Goal: Use online tool/utility: Use online tool/utility

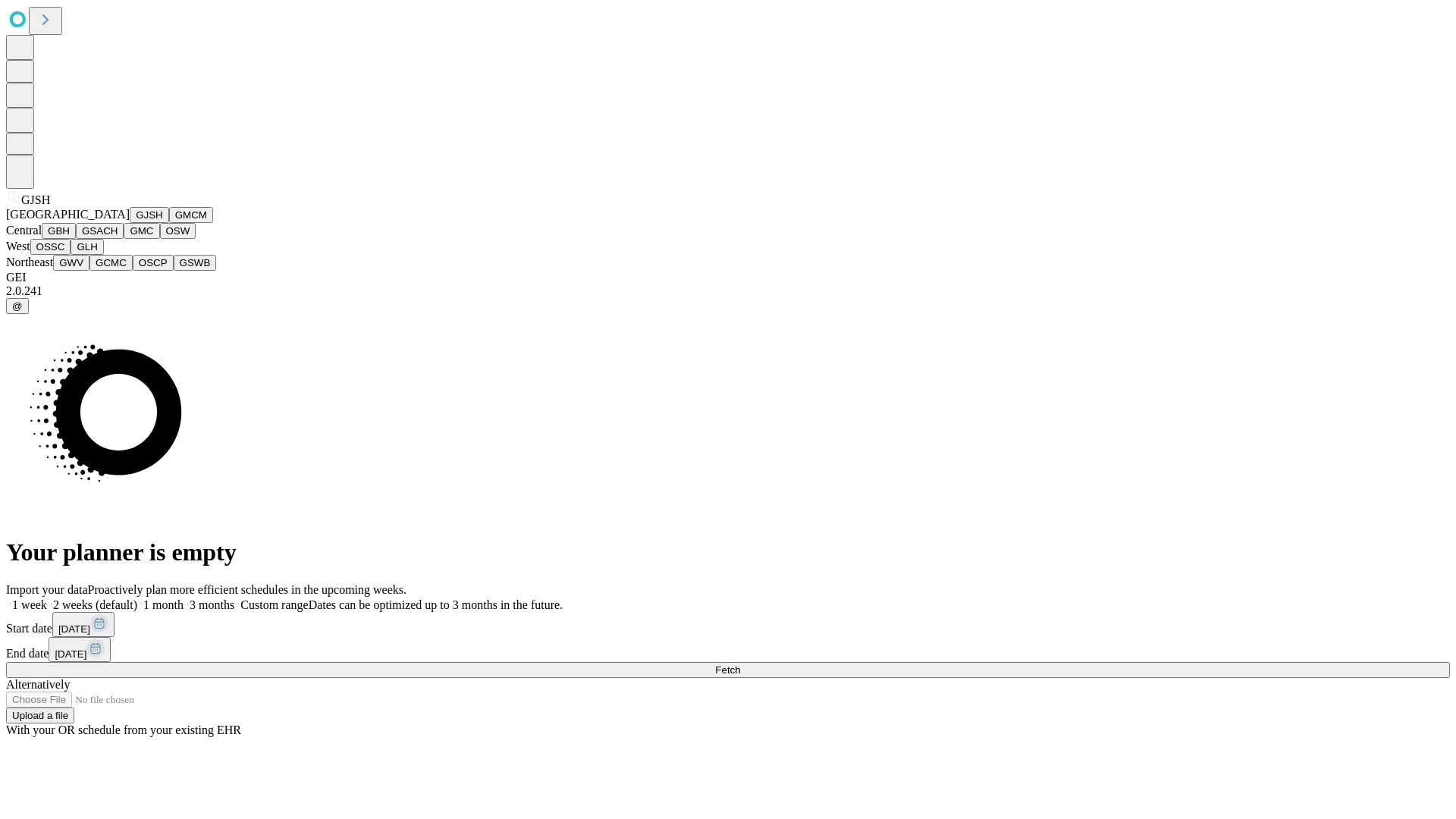
click at [130, 223] on button "GJSH" at bounding box center [149, 215] width 39 height 16
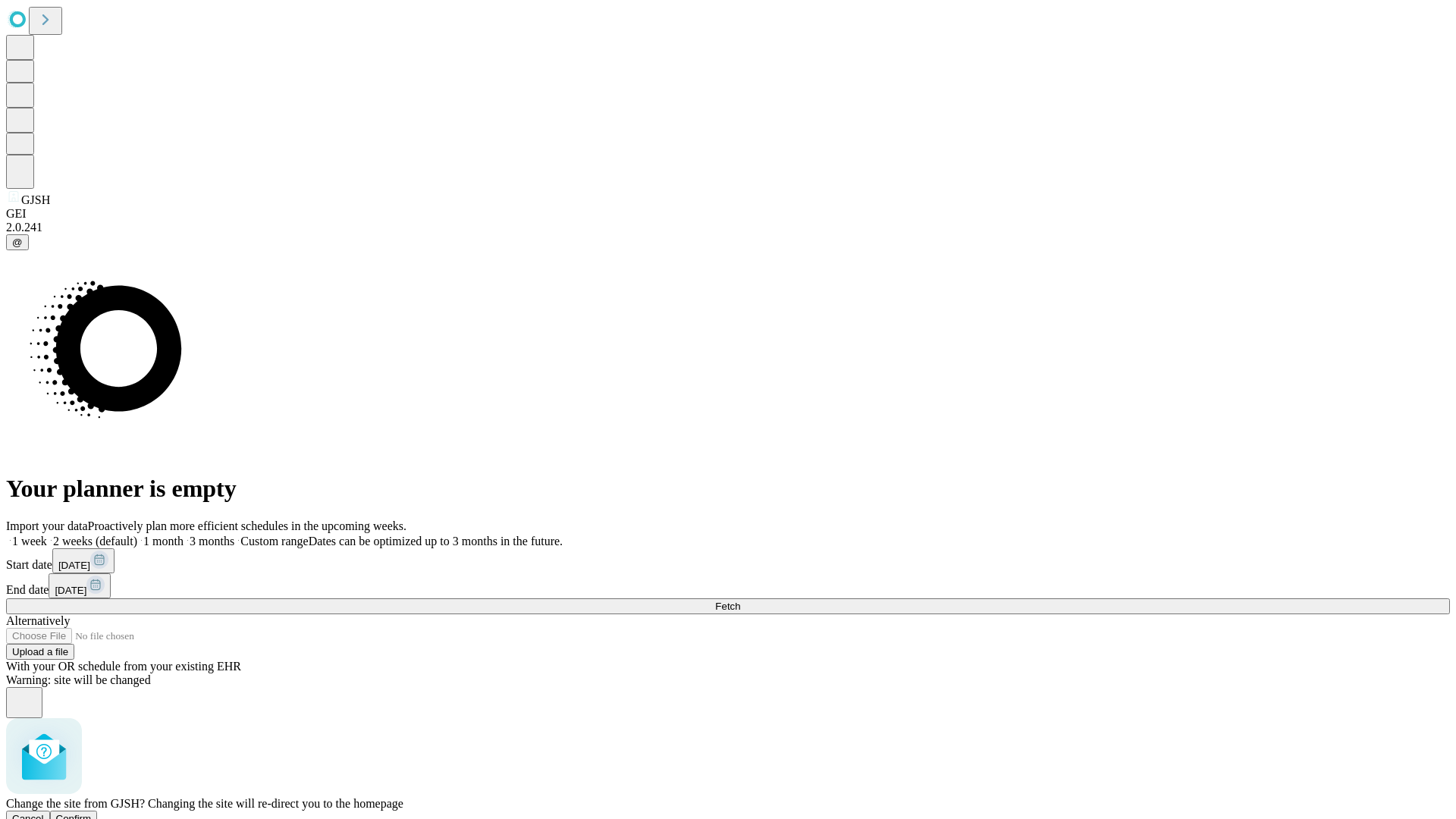
click at [92, 812] on span "Confirm" at bounding box center [74, 818] width 35 height 12
click at [47, 535] on label "1 week" at bounding box center [26, 540] width 41 height 13
click at [740, 600] on span "Fetch" at bounding box center [728, 606] width 26 height 12
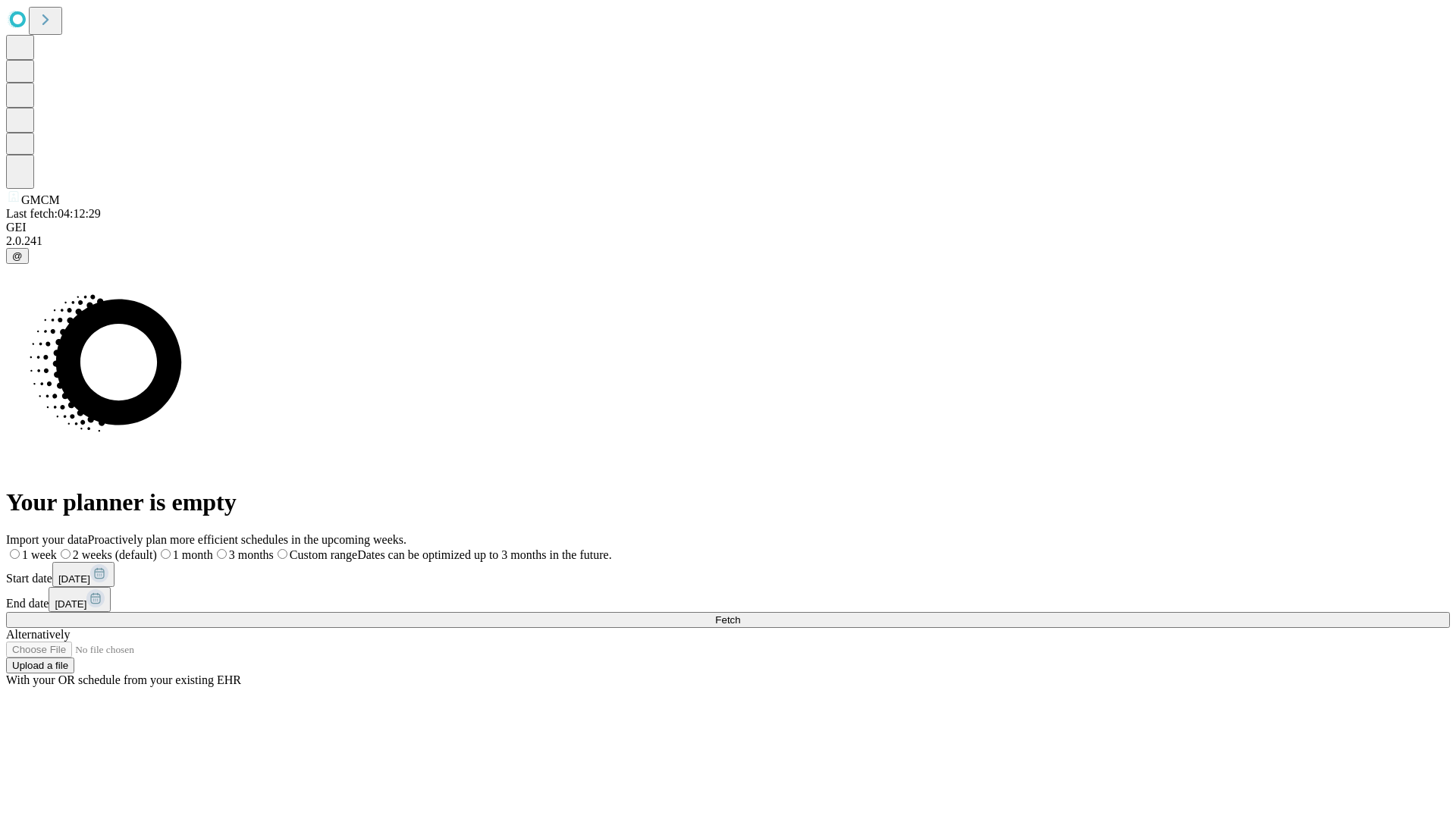
click at [57, 548] on label "1 week" at bounding box center [31, 554] width 51 height 13
click at [740, 614] on span "Fetch" at bounding box center [728, 620] width 26 height 12
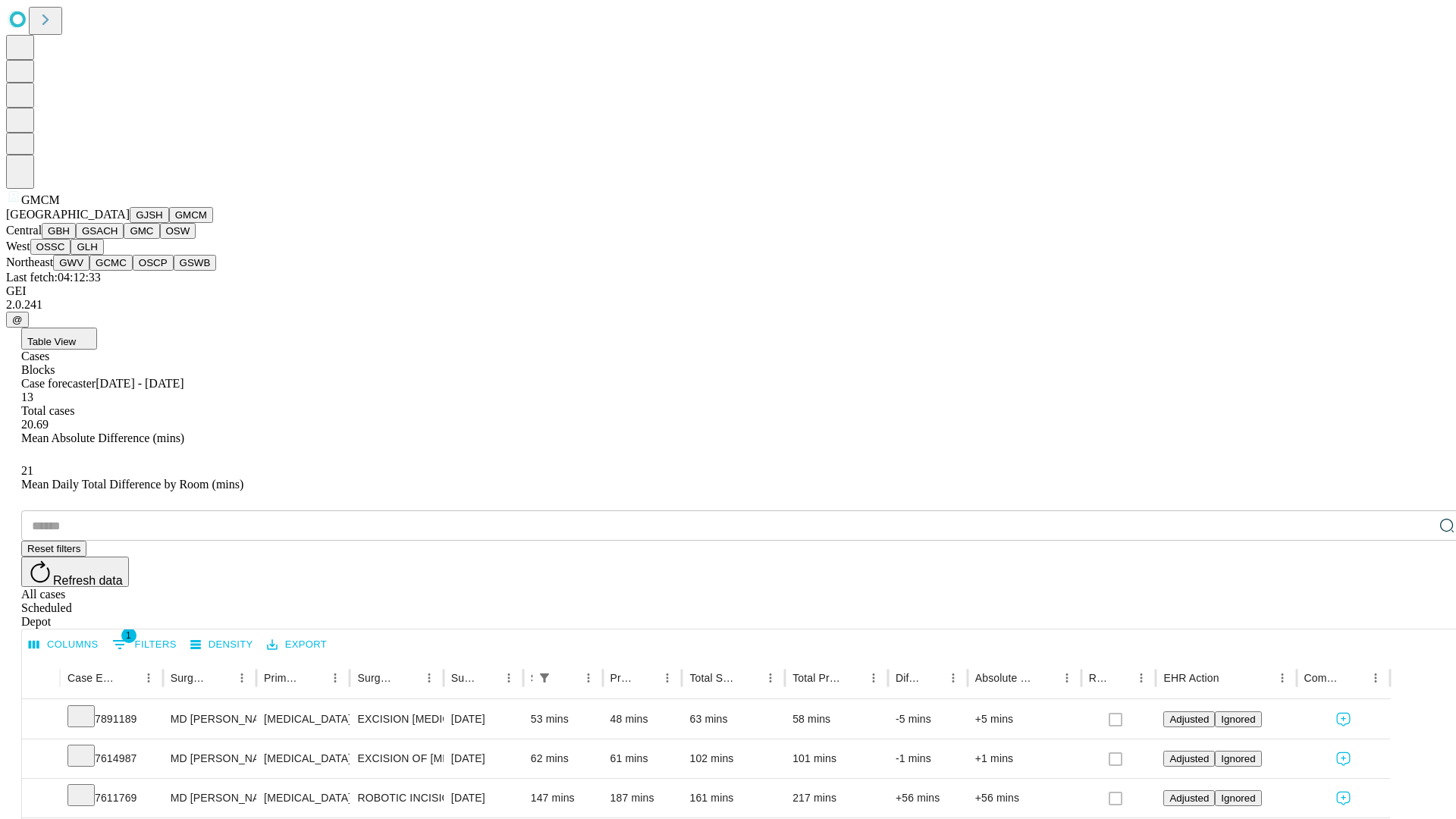
click at [76, 238] on button "GBH" at bounding box center [59, 230] width 34 height 16
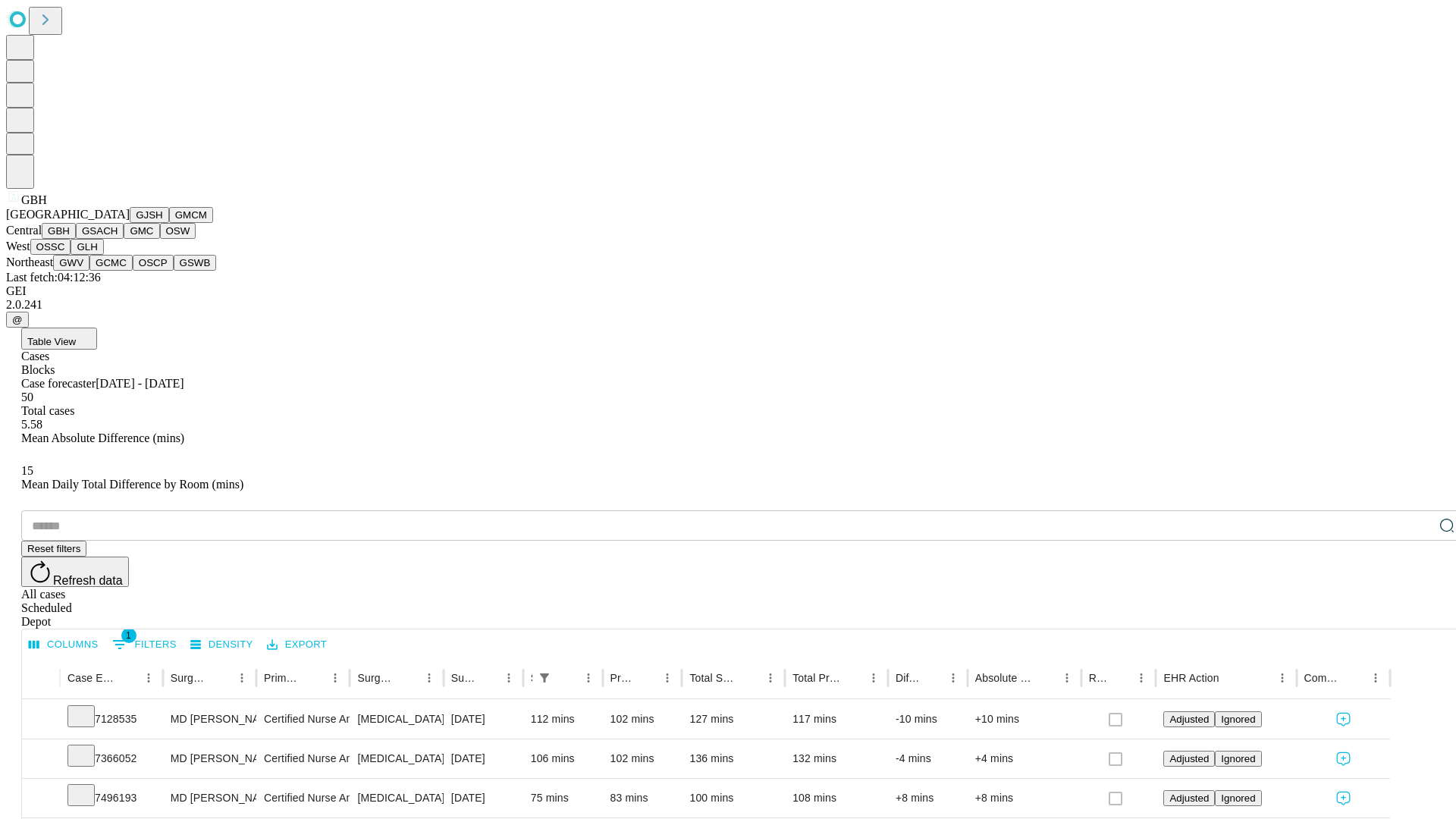
click at [118, 238] on button "GSACH" at bounding box center [99, 230] width 48 height 16
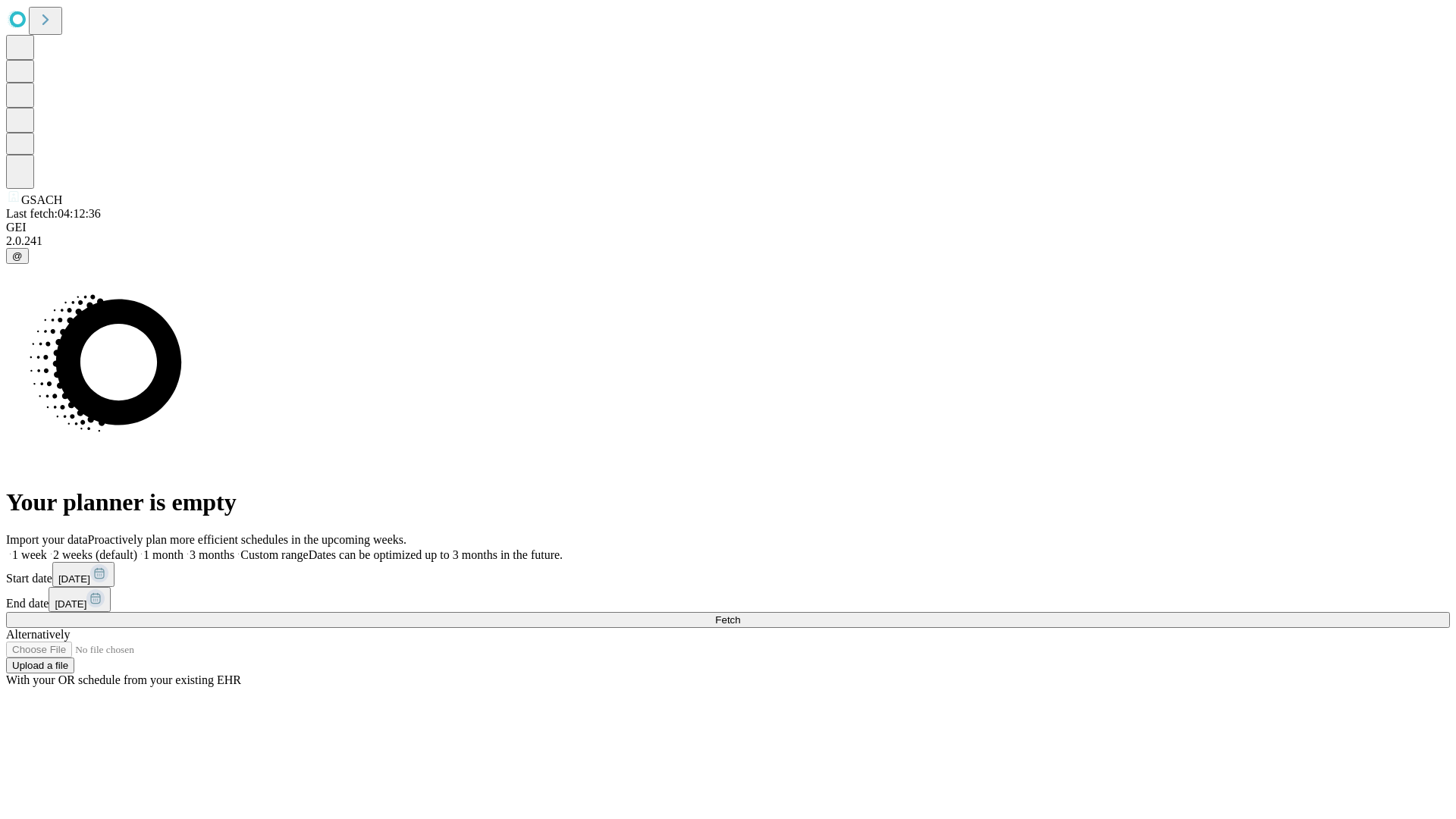
click at [47, 548] on label "1 week" at bounding box center [26, 554] width 41 height 13
click at [740, 614] on span "Fetch" at bounding box center [728, 620] width 26 height 12
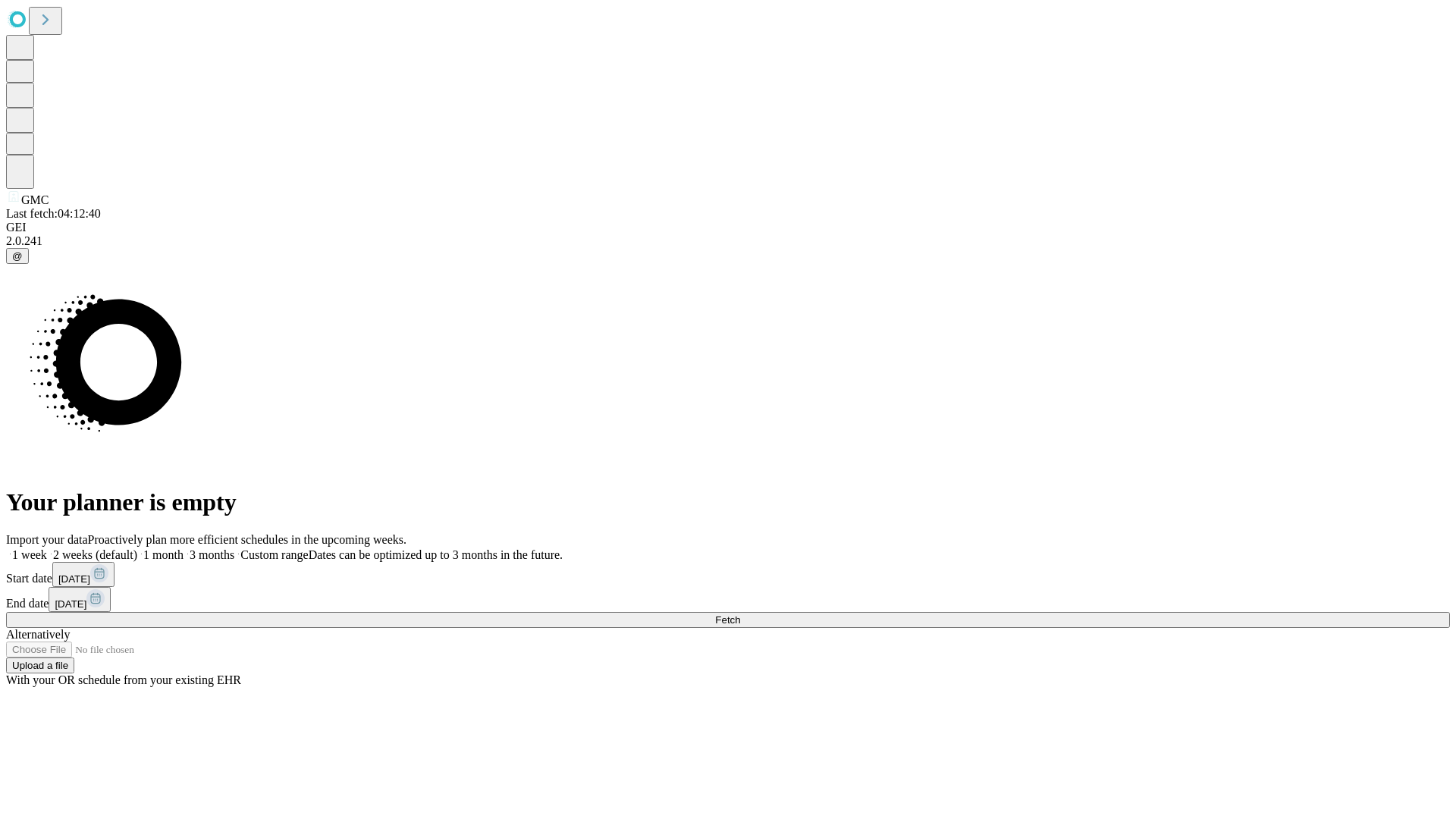
click at [47, 548] on label "1 week" at bounding box center [26, 554] width 41 height 13
click at [740, 614] on span "Fetch" at bounding box center [728, 620] width 26 height 12
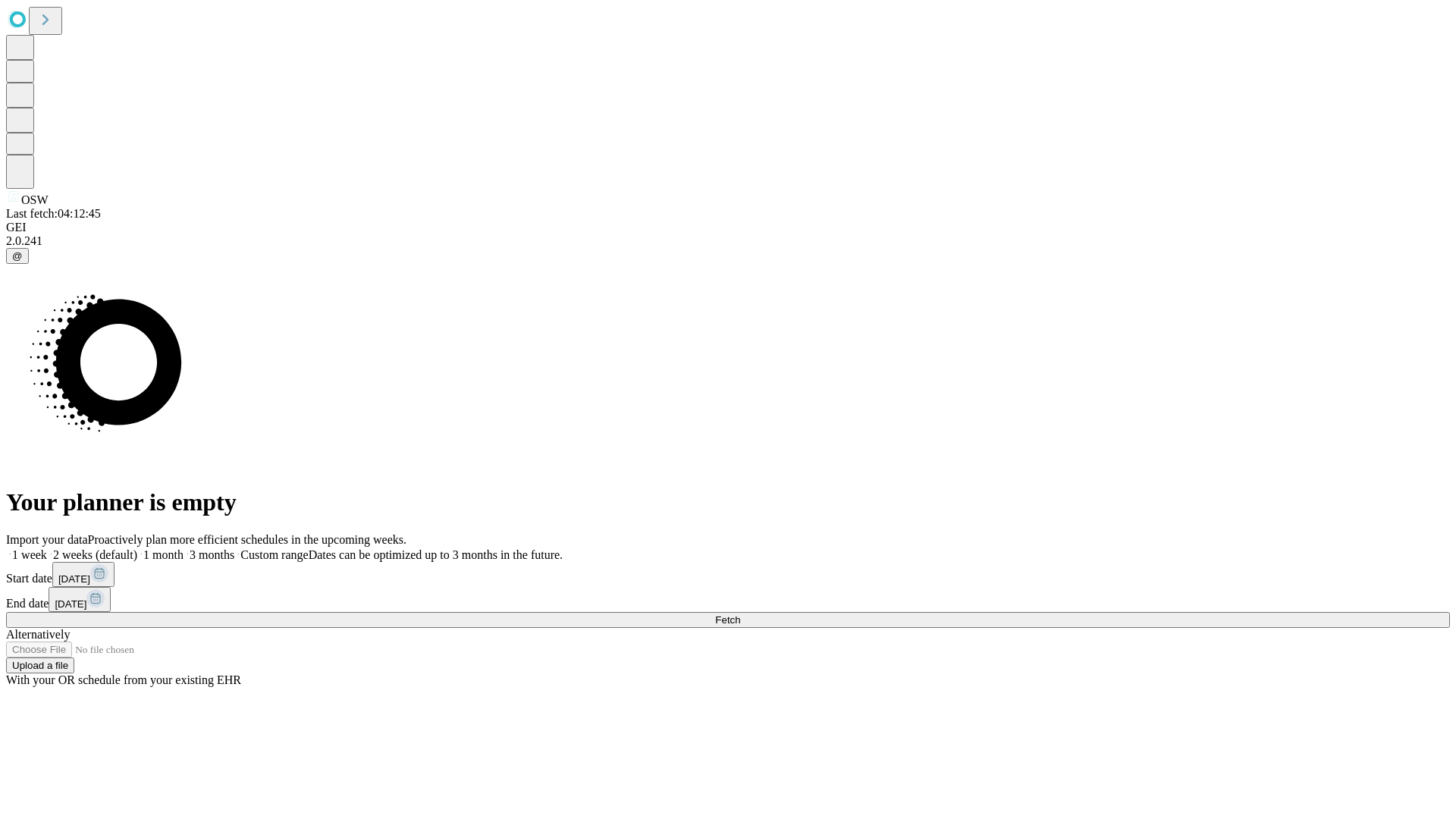
click at [47, 548] on label "1 week" at bounding box center [26, 554] width 41 height 13
click at [740, 614] on span "Fetch" at bounding box center [728, 620] width 26 height 12
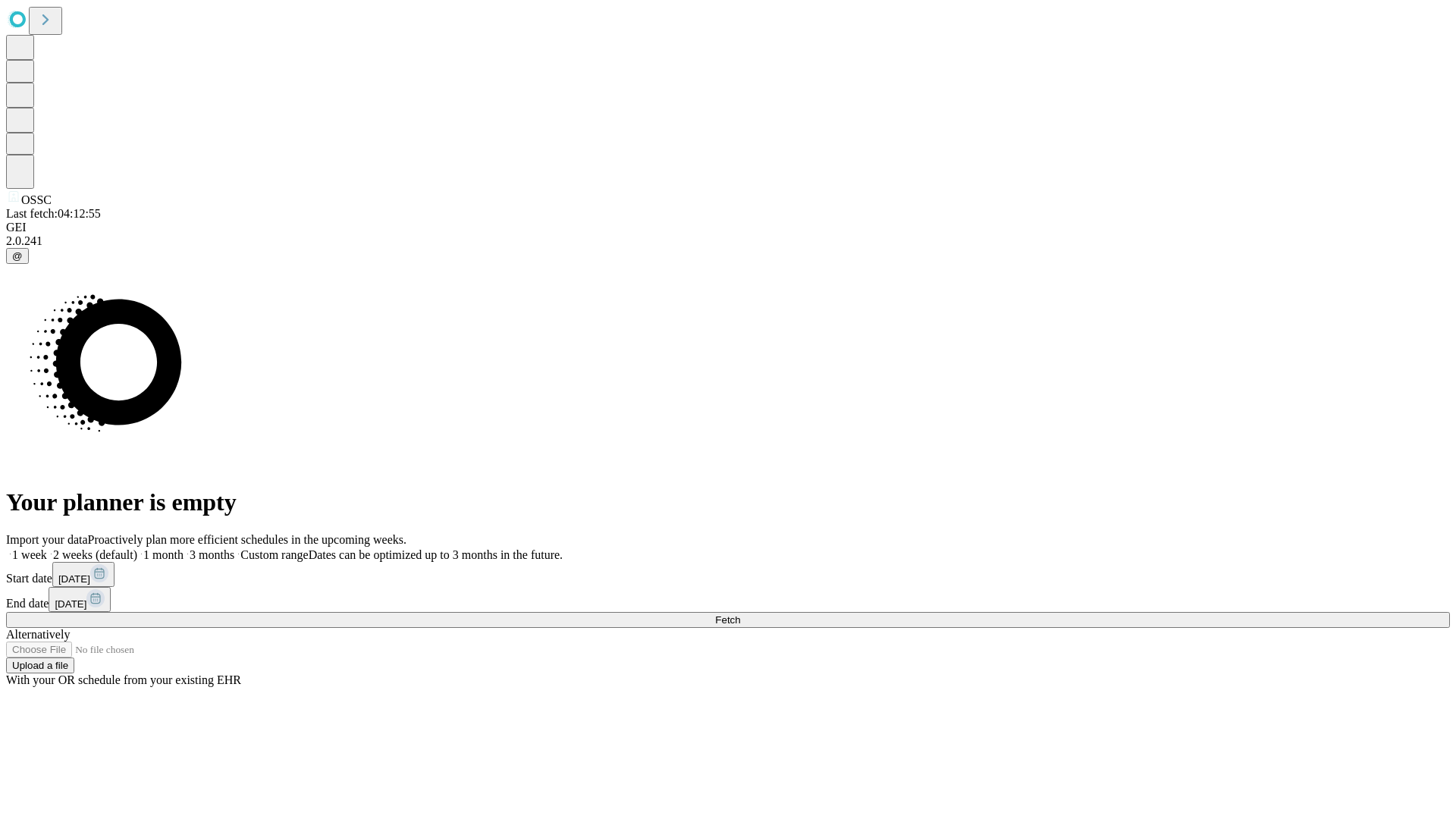
click at [47, 548] on label "1 week" at bounding box center [26, 554] width 41 height 13
click at [740, 614] on span "Fetch" at bounding box center [728, 620] width 26 height 12
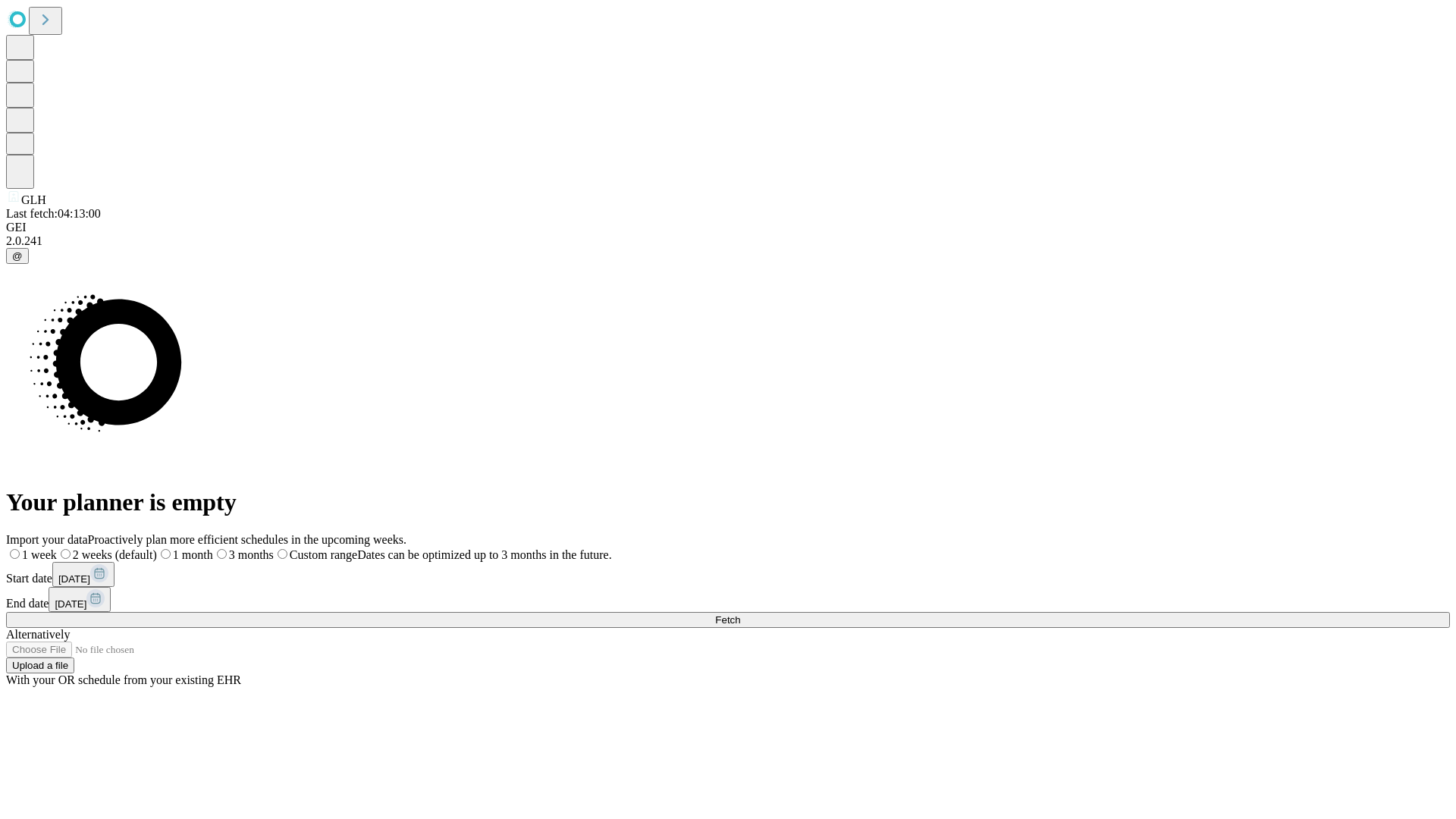
click at [57, 548] on label "1 week" at bounding box center [31, 554] width 51 height 13
click at [740, 614] on span "Fetch" at bounding box center [728, 620] width 26 height 12
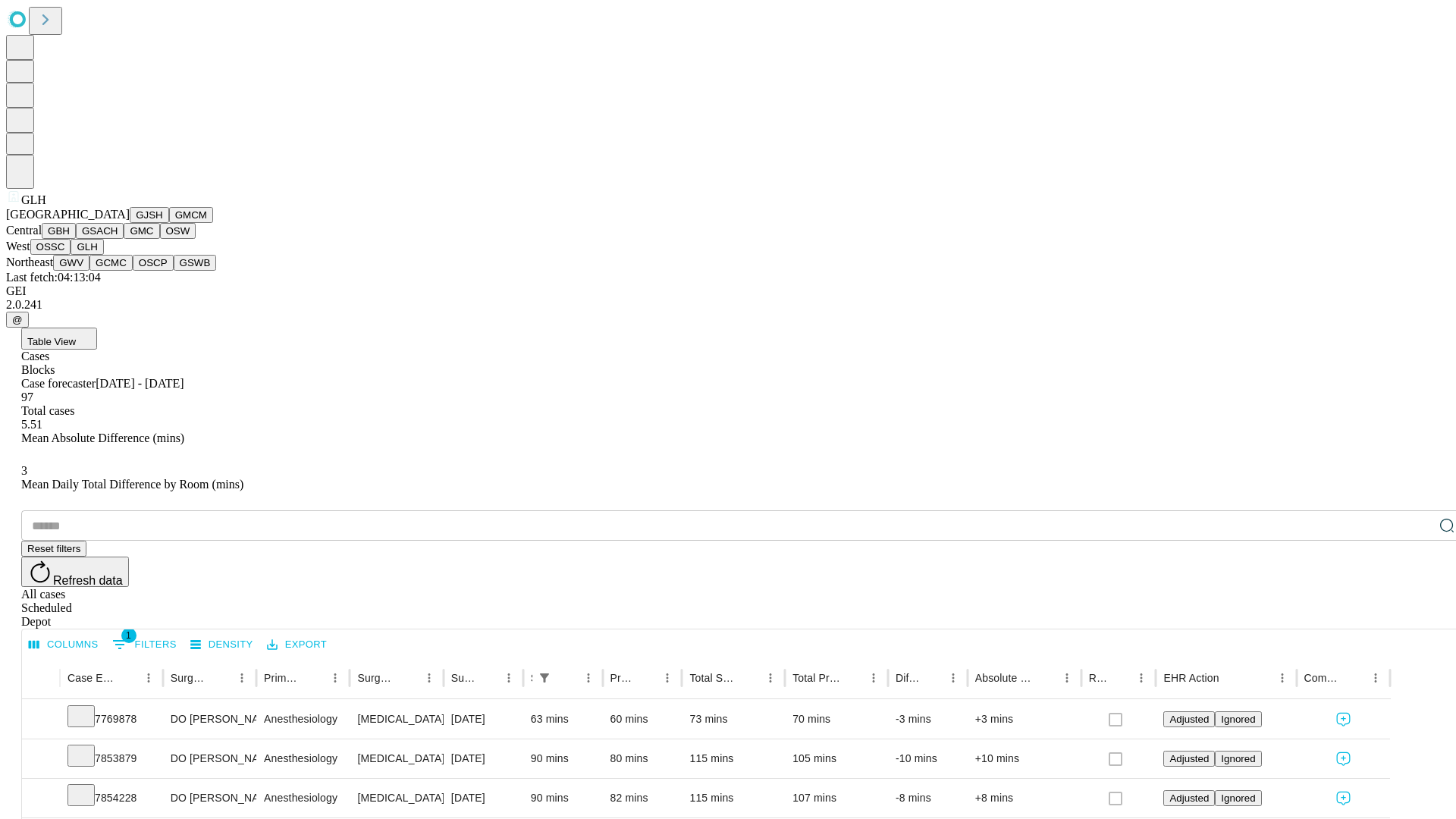
click at [89, 271] on button "GWV" at bounding box center [71, 263] width 36 height 16
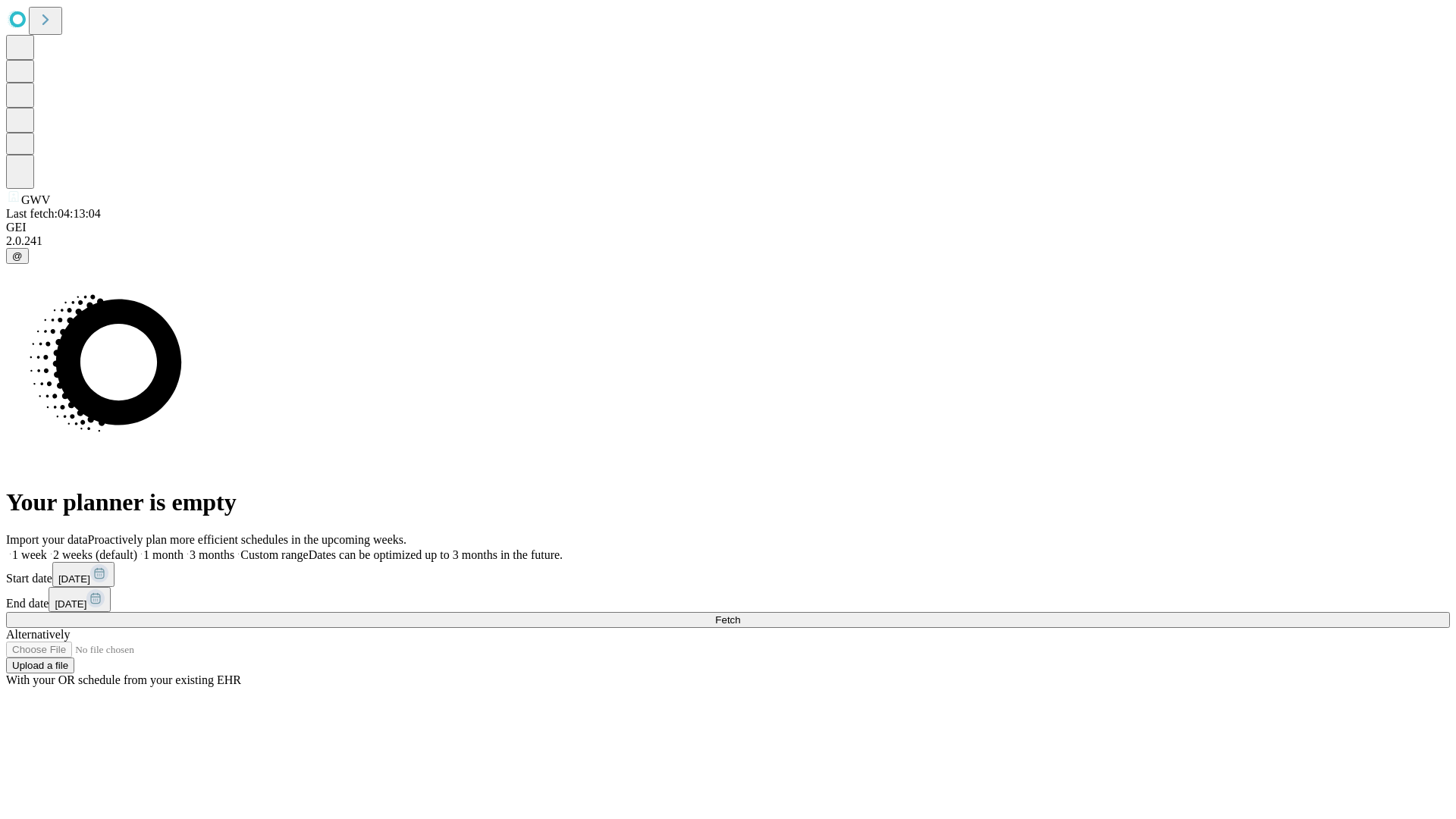
click at [47, 548] on label "1 week" at bounding box center [26, 554] width 41 height 13
click at [740, 614] on span "Fetch" at bounding box center [728, 620] width 26 height 12
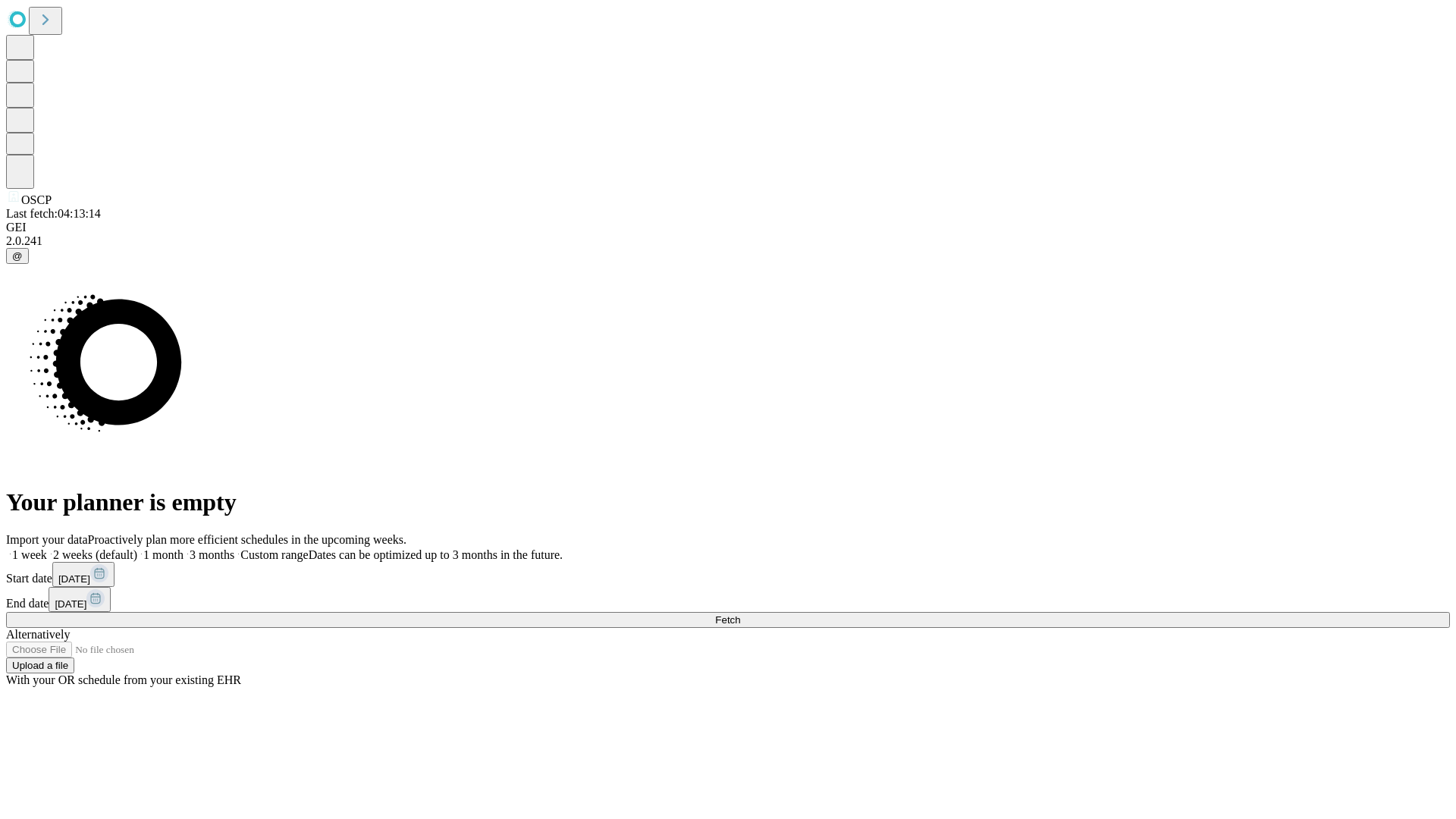
click at [47, 548] on label "1 week" at bounding box center [26, 554] width 41 height 13
click at [740, 614] on span "Fetch" at bounding box center [728, 620] width 26 height 12
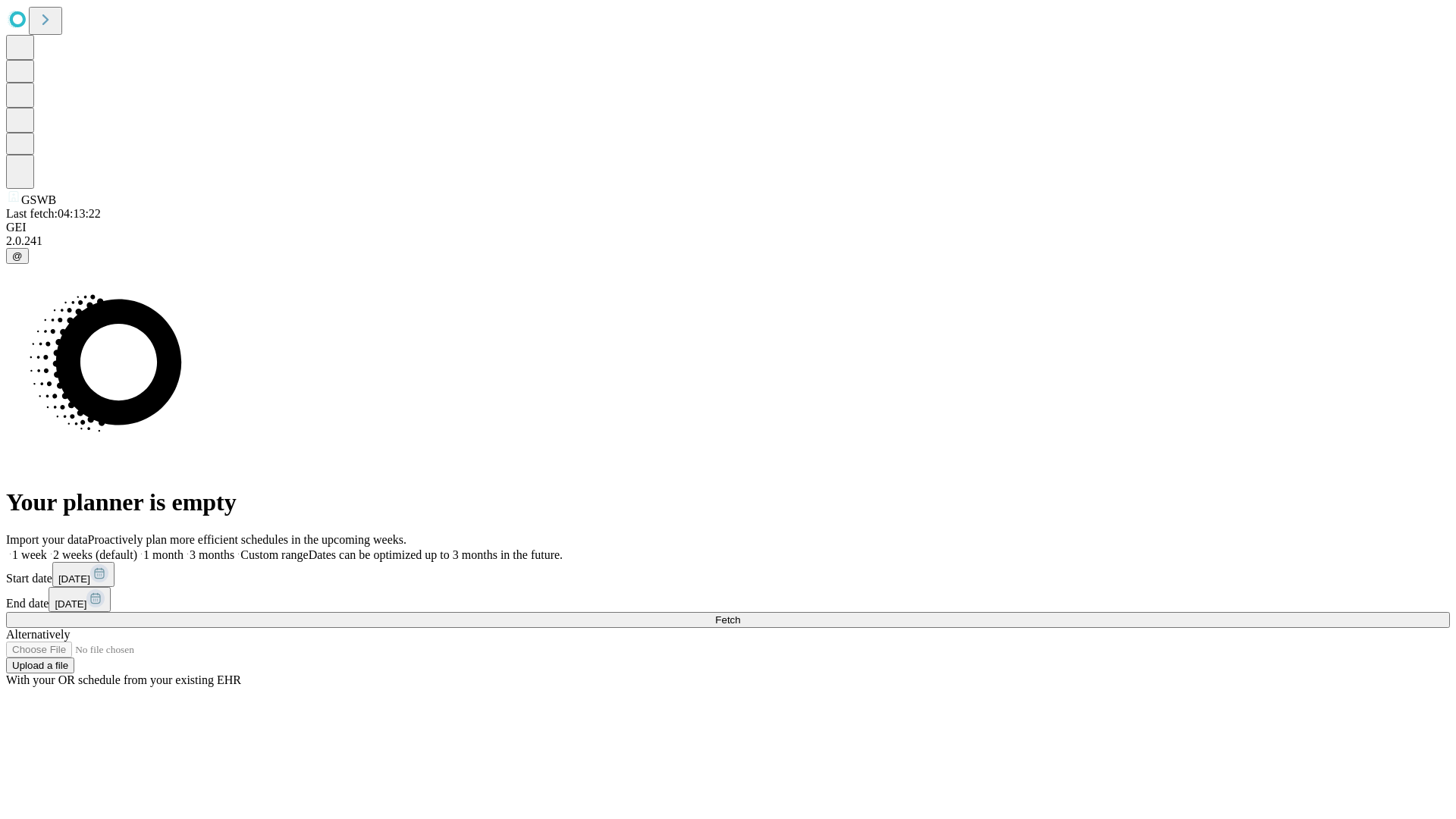
click at [47, 548] on label "1 week" at bounding box center [26, 554] width 41 height 13
click at [740, 614] on span "Fetch" at bounding box center [728, 620] width 26 height 12
